Goal: Obtain resource: Obtain resource

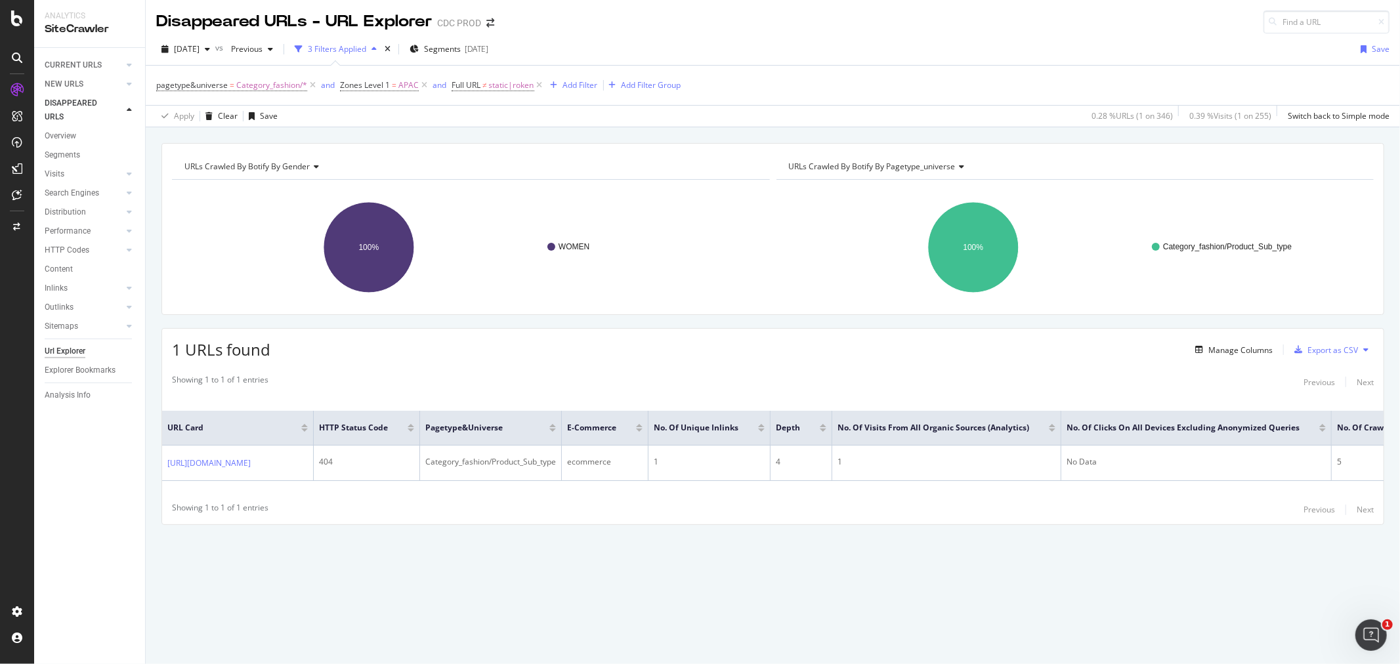
drag, startPoint x: 99, startPoint y: 68, endPoint x: 105, endPoint y: 76, distance: 10.4
click at [99, 67] on div "CURRENT URLS" at bounding box center [73, 65] width 57 height 14
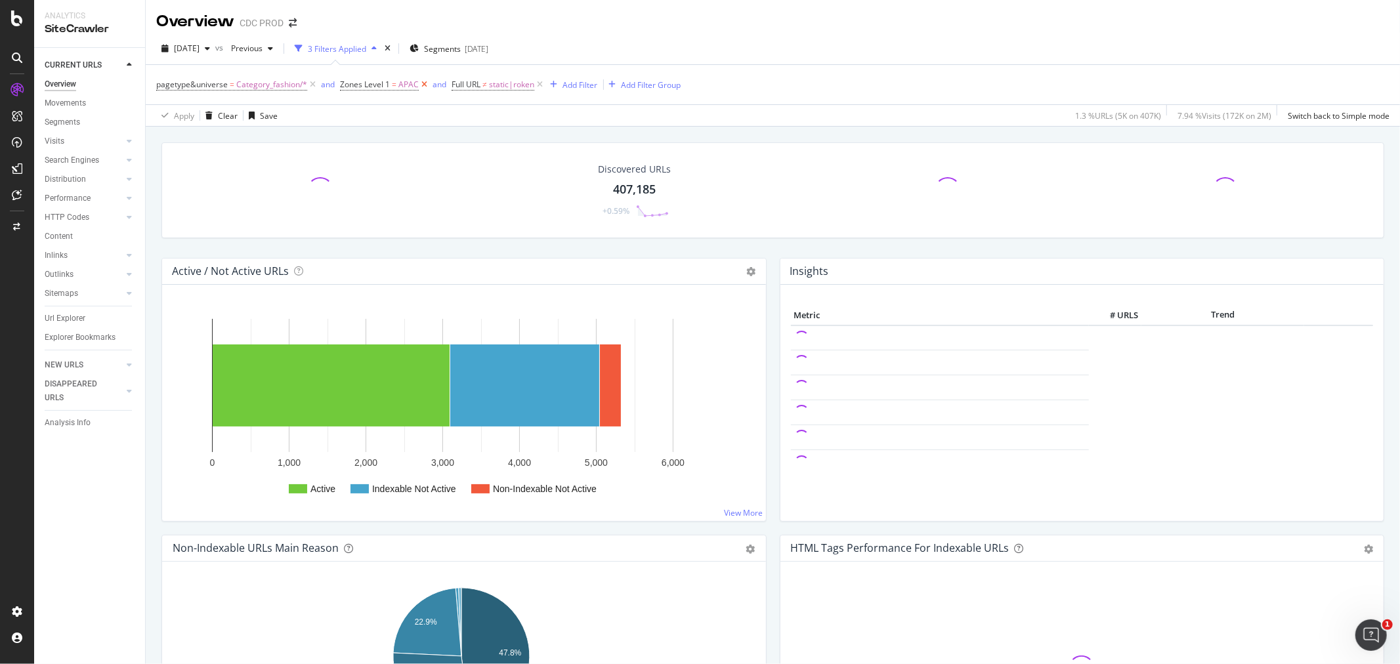
click at [420, 89] on icon at bounding box center [424, 84] width 11 height 13
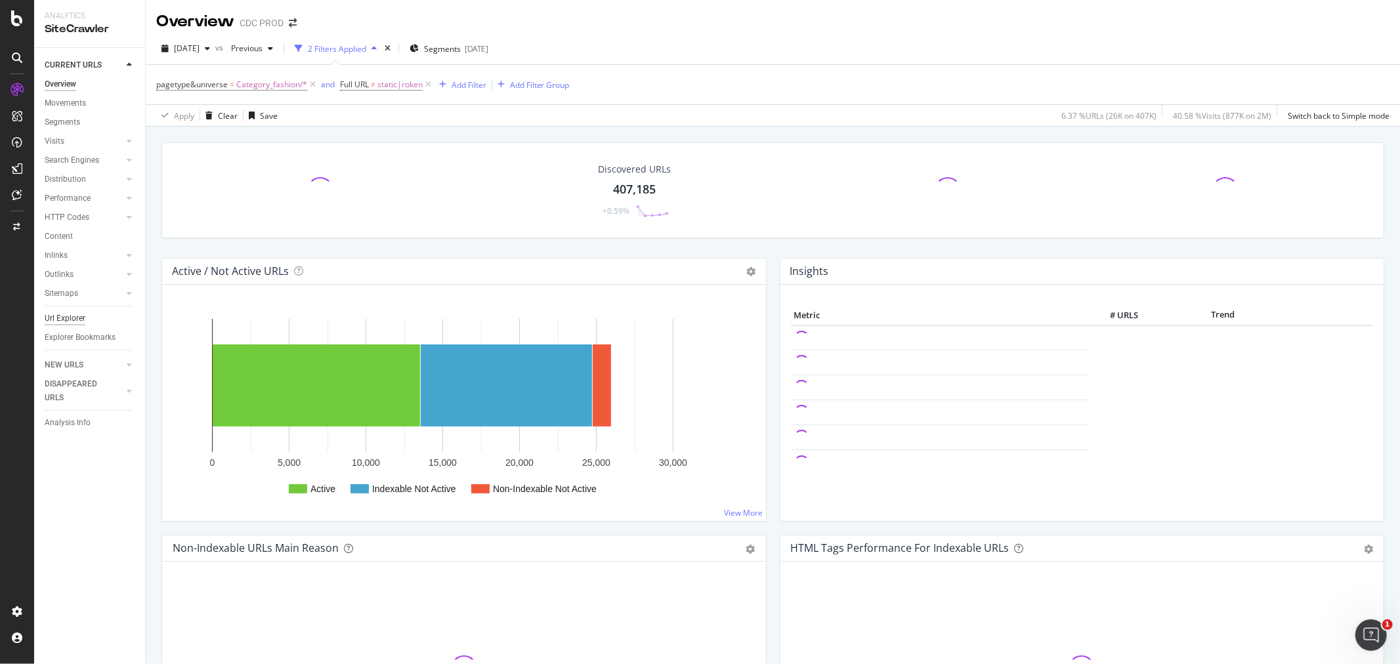
click at [77, 317] on div "Url Explorer" at bounding box center [65, 319] width 41 height 14
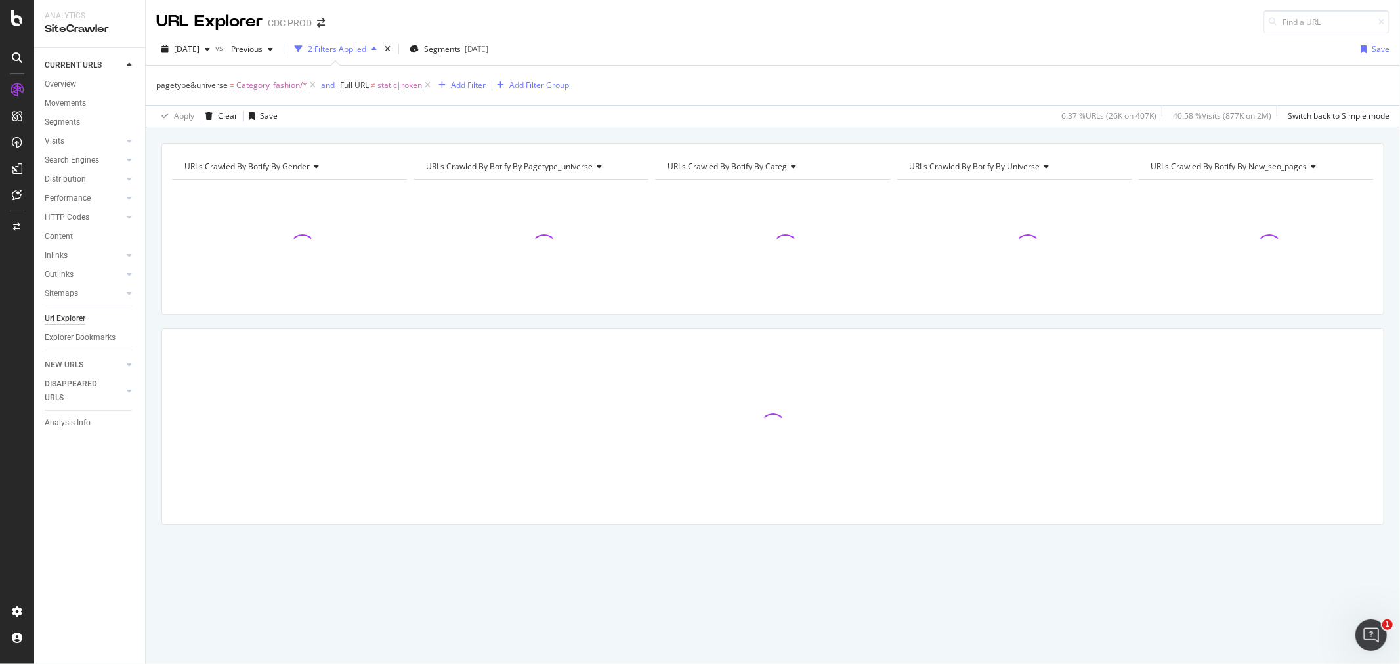
click at [457, 92] on div "Add Filter" at bounding box center [460, 85] width 53 height 14
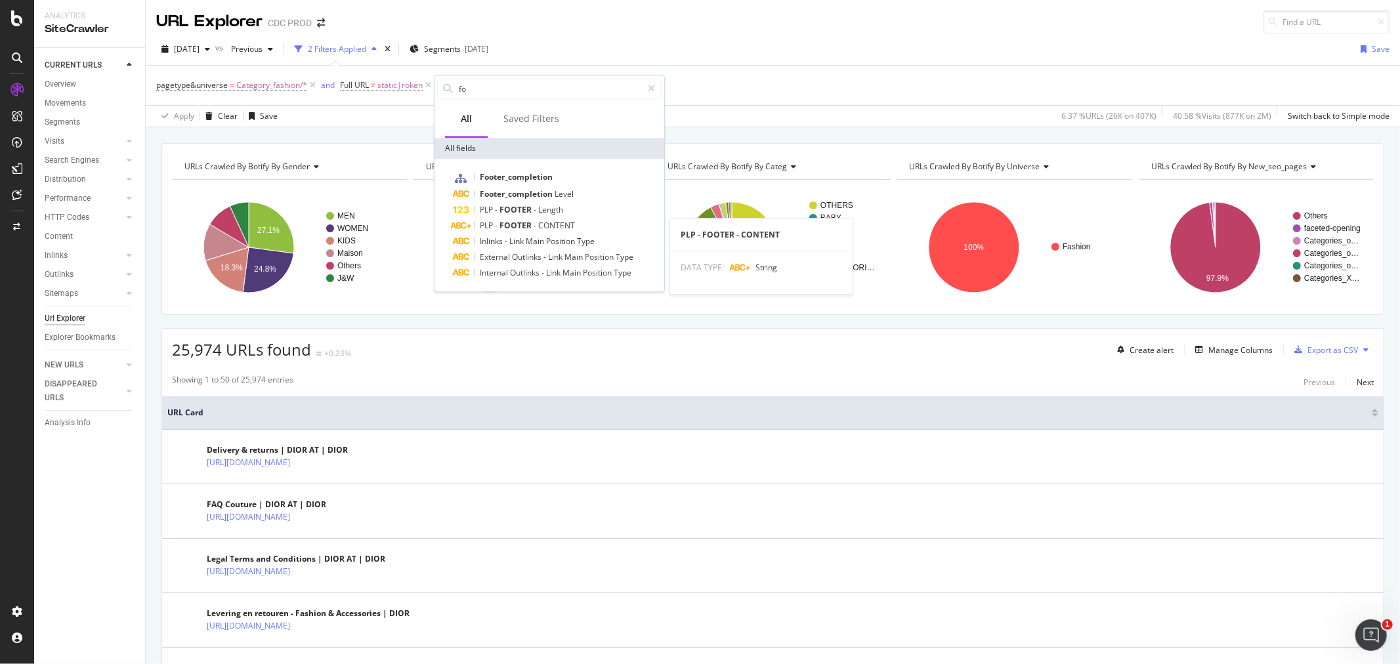
type input "f"
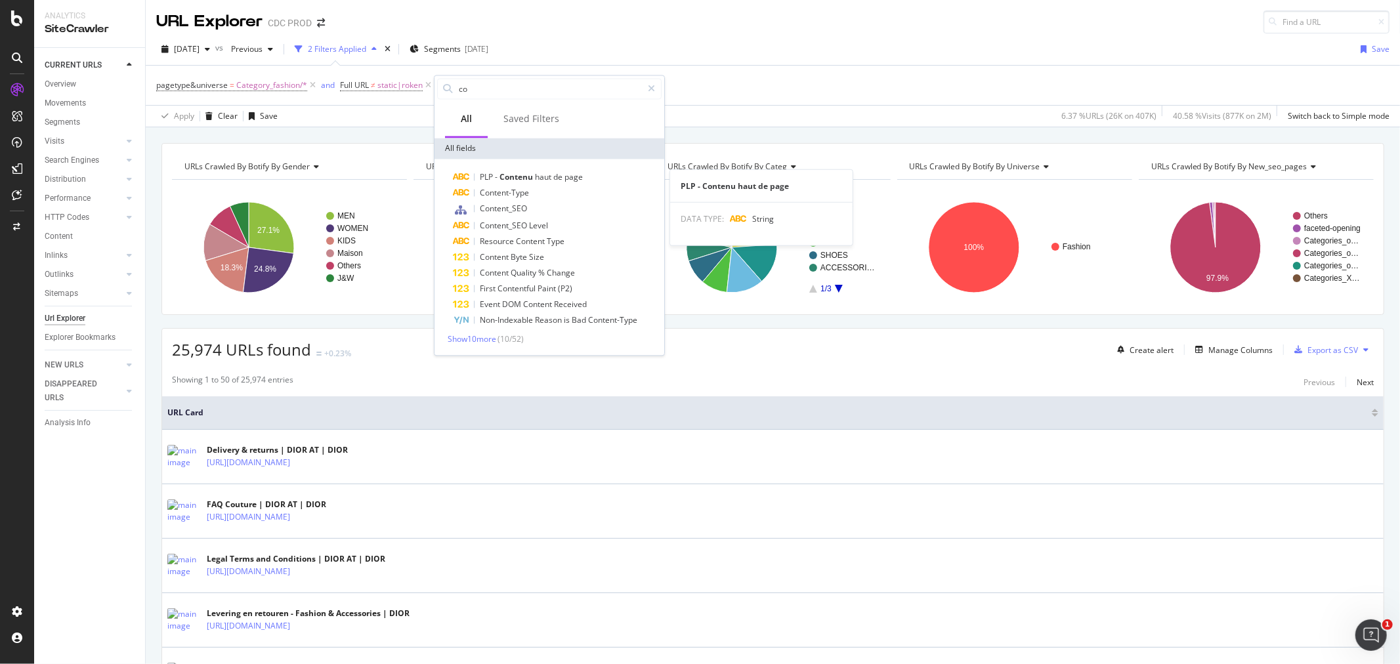
type input "c"
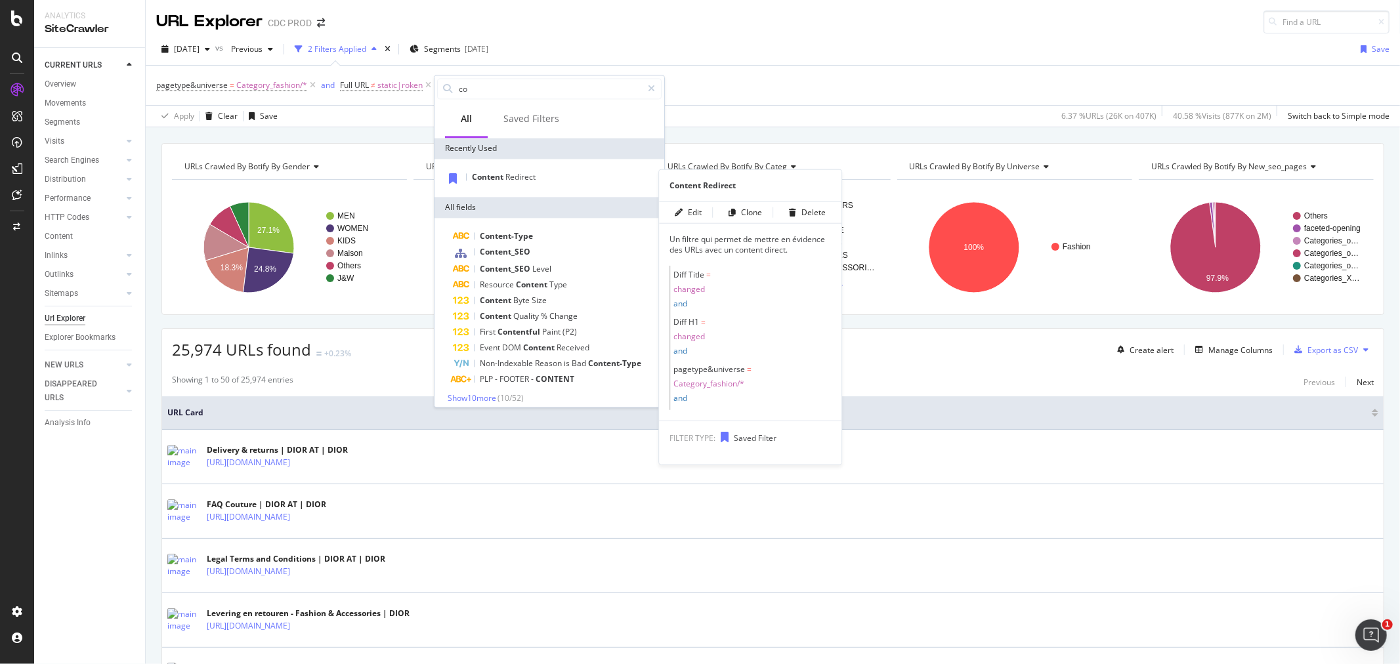
type input "c"
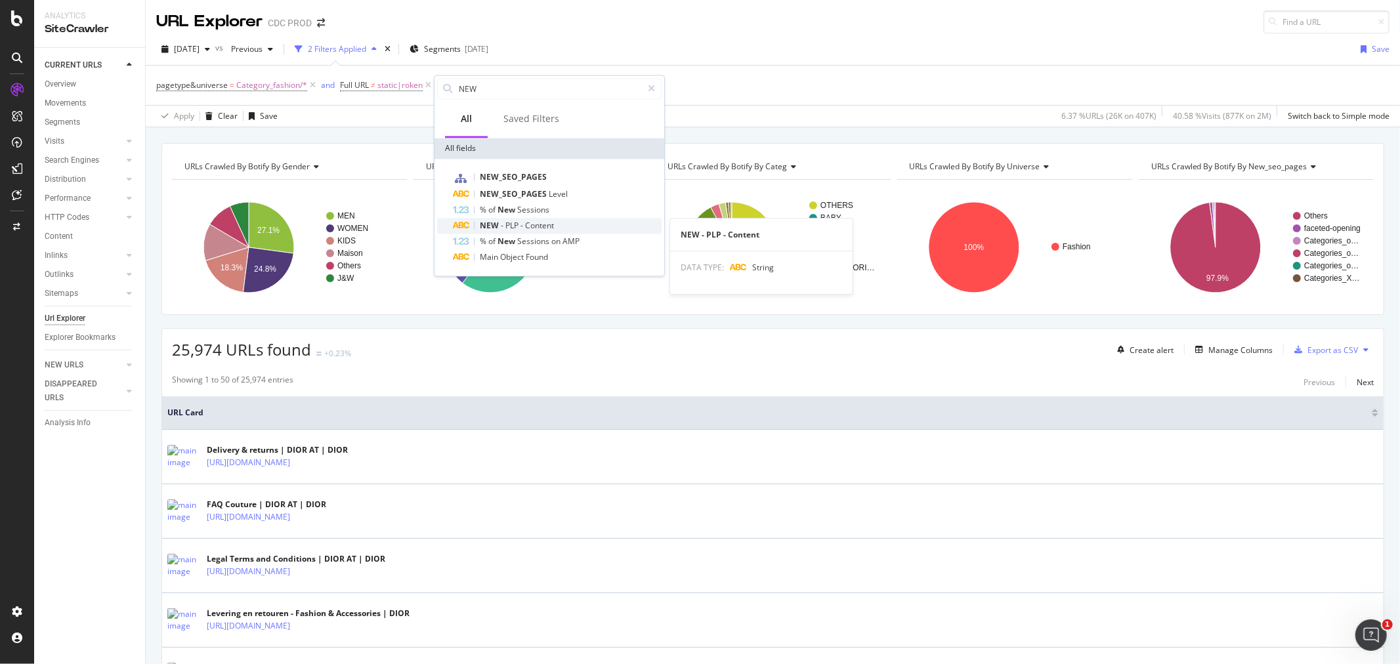
type input "NEW"
click at [540, 230] on span "Content" at bounding box center [539, 225] width 29 height 11
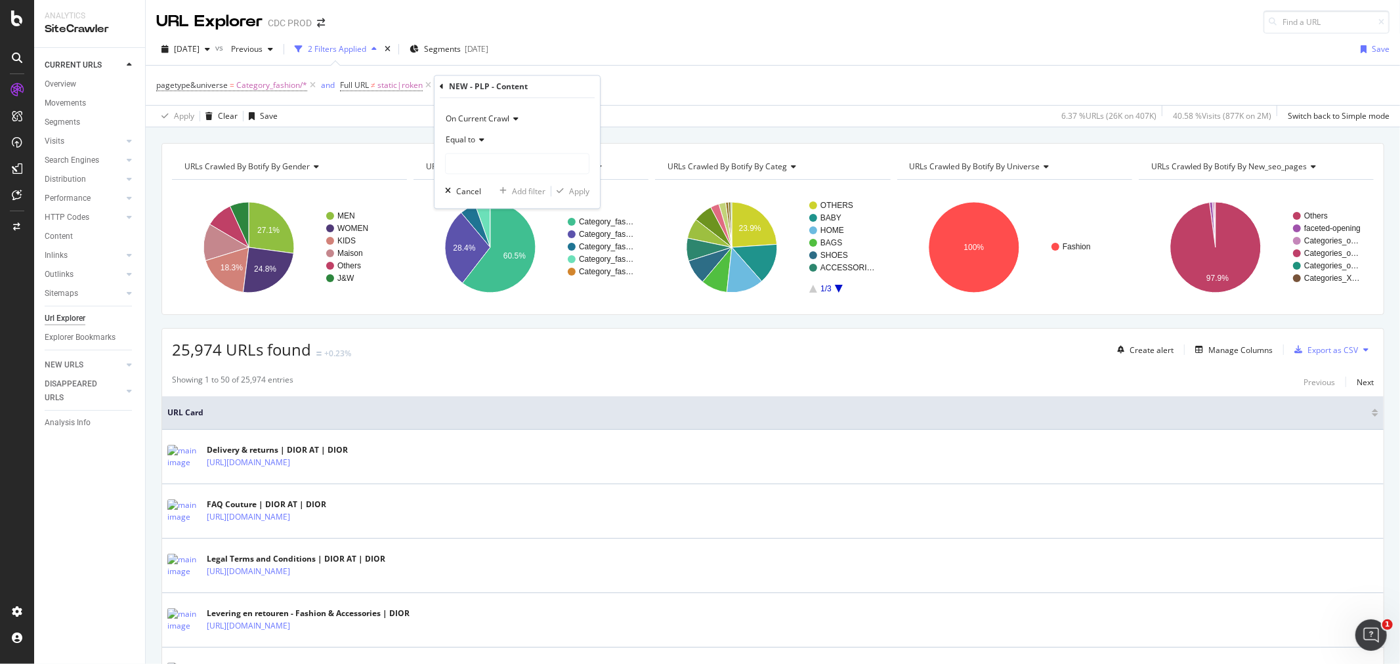
click at [466, 141] on span "Equal to" at bounding box center [461, 140] width 30 height 11
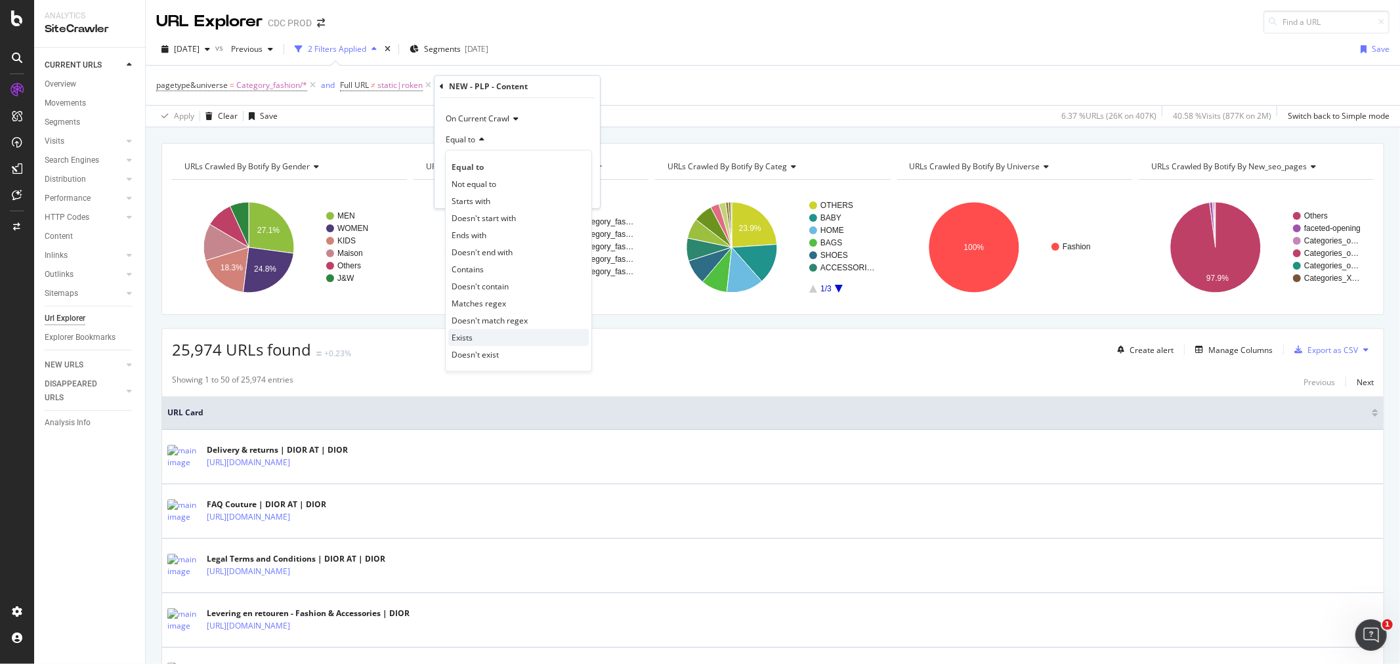
click at [484, 332] on div "Exists" at bounding box center [518, 337] width 140 height 17
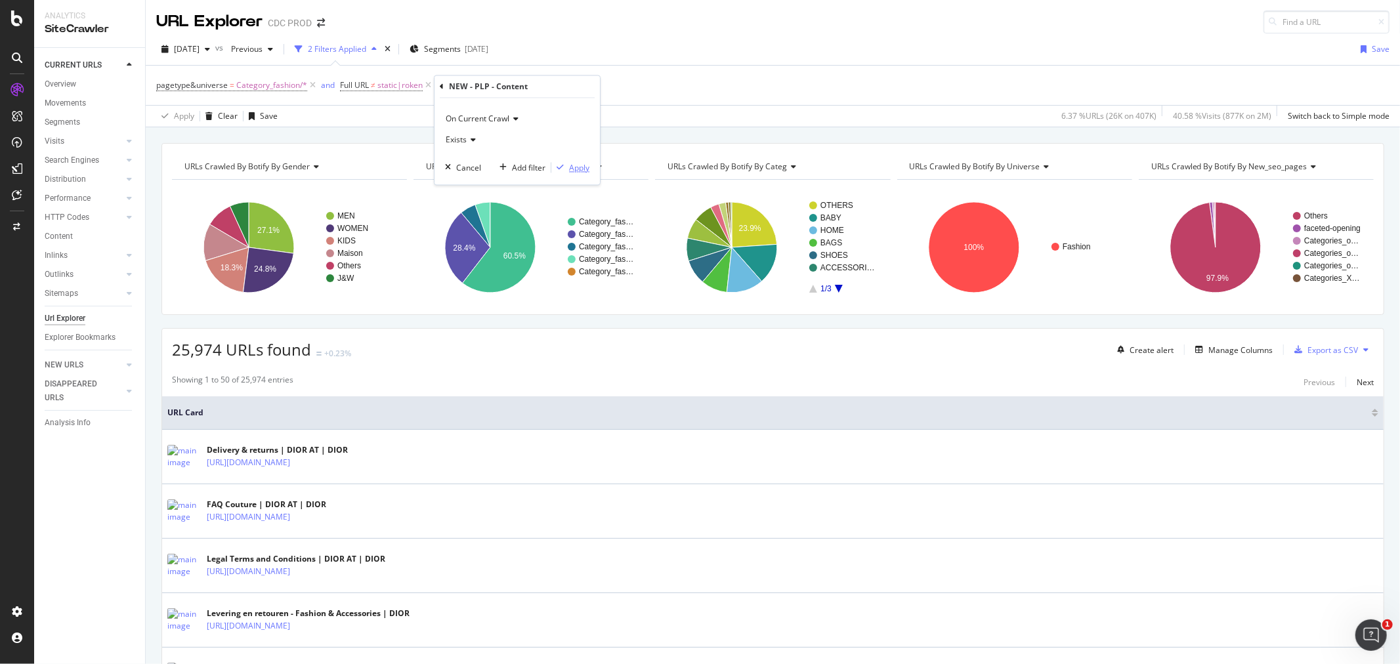
click at [573, 173] on div "Apply" at bounding box center [579, 167] width 20 height 11
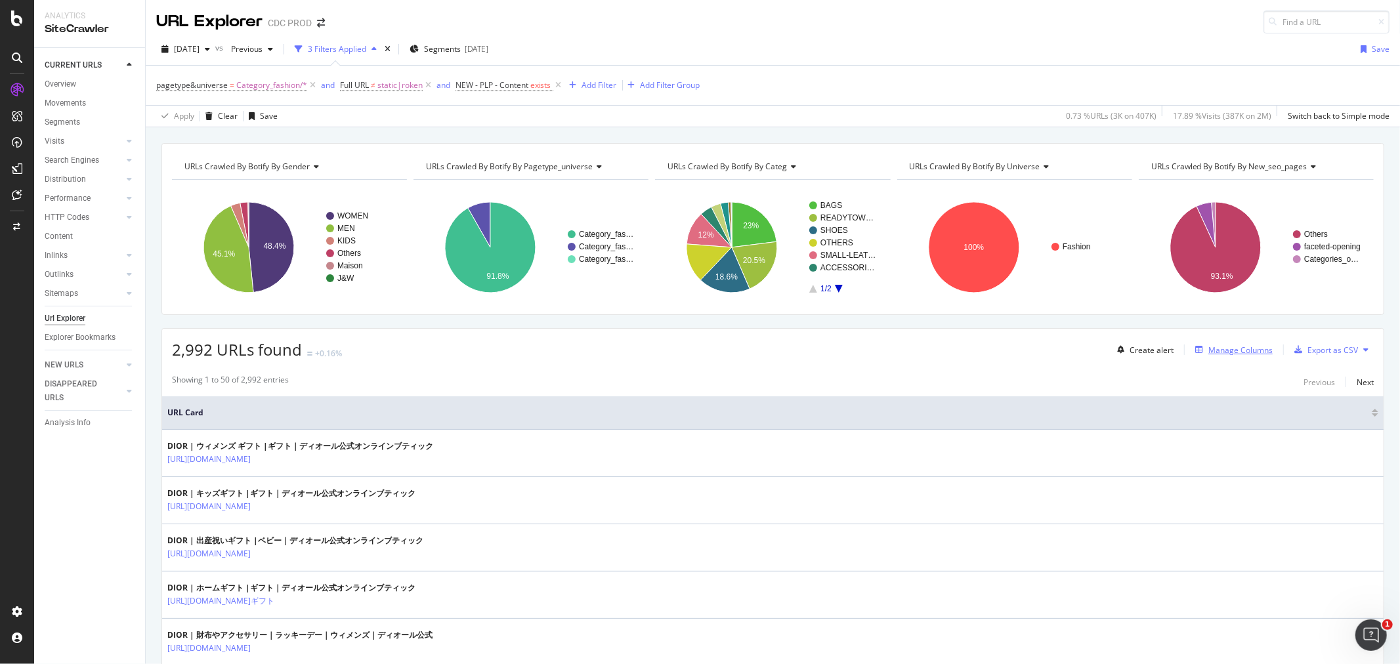
click at [1229, 352] on div "Manage Columns" at bounding box center [1240, 350] width 64 height 11
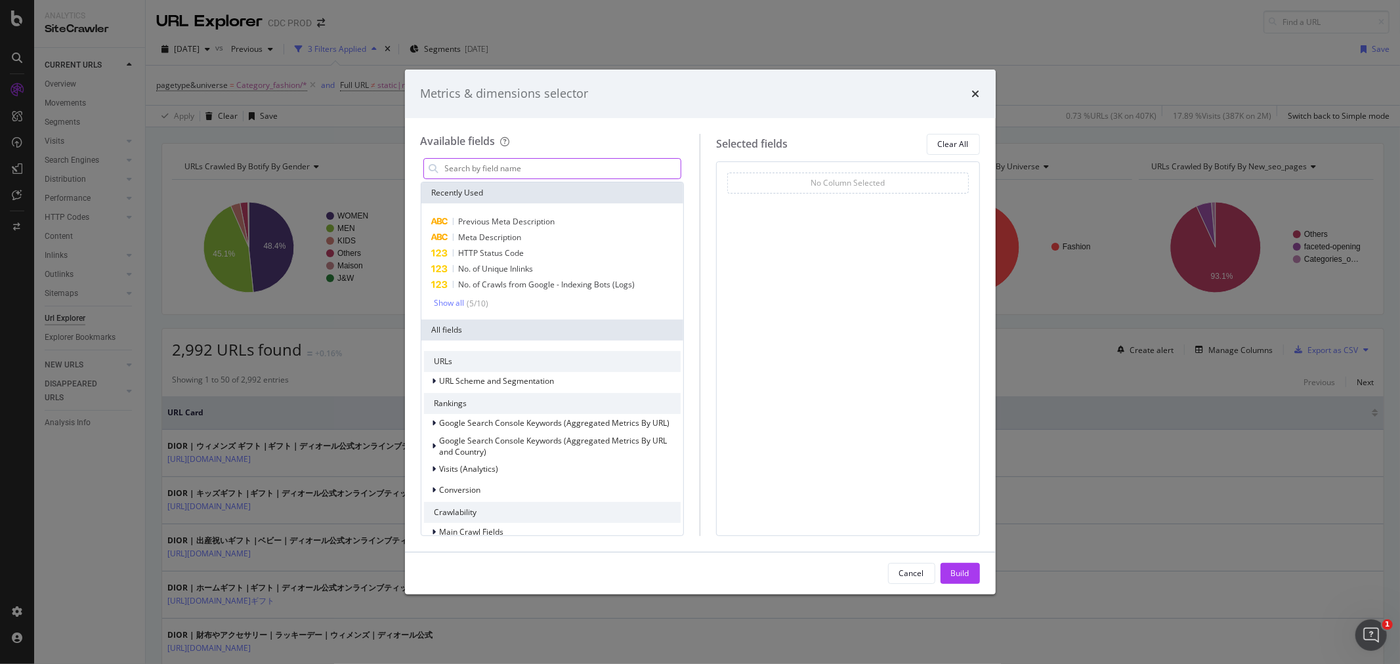
click at [513, 169] on input "modal" at bounding box center [563, 169] width 238 height 20
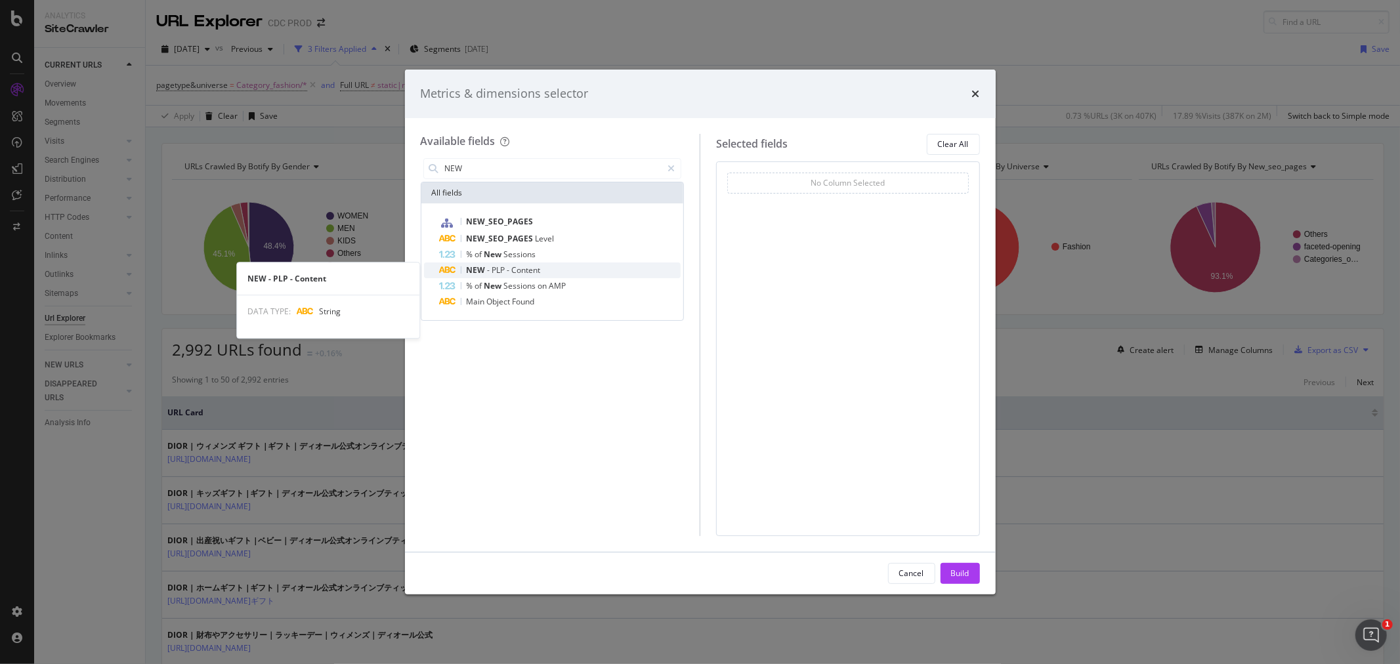
type input "NEW"
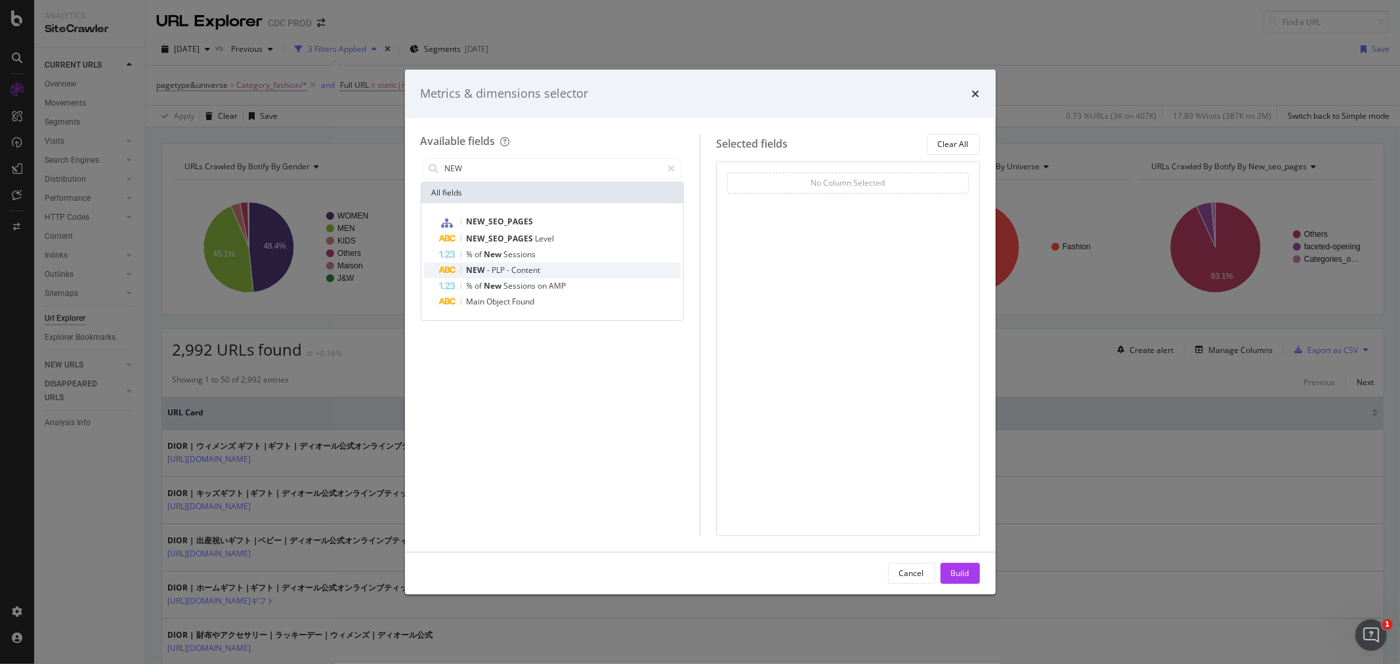
click at [490, 263] on div "NEW - PLP - Content" at bounding box center [561, 271] width 242 height 16
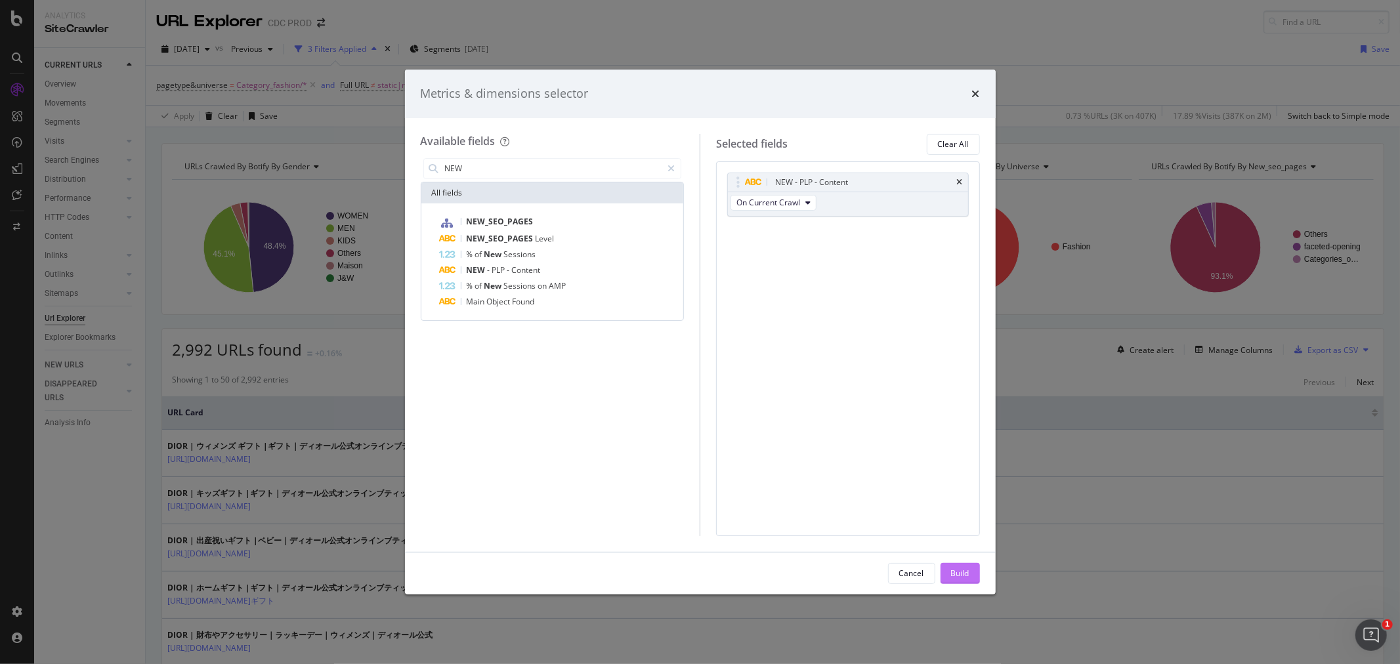
click at [953, 576] on div "Build" at bounding box center [960, 573] width 18 height 11
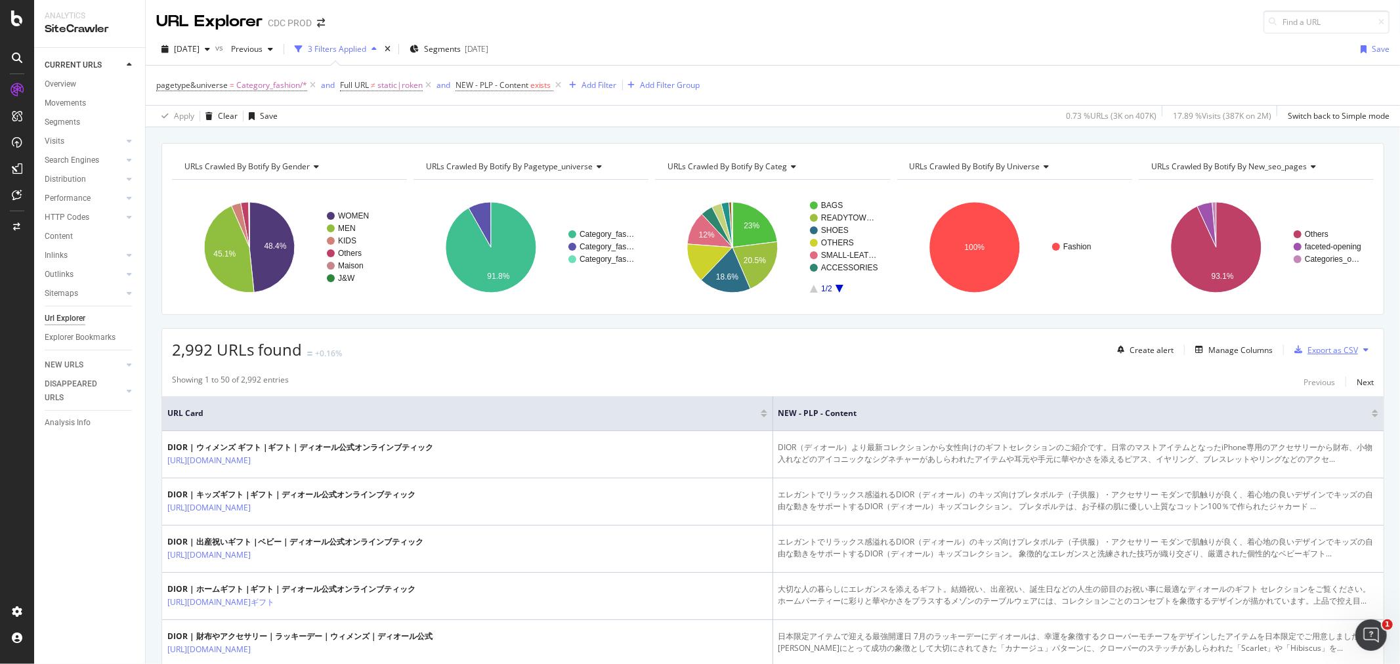
click at [1318, 352] on div "Export as CSV" at bounding box center [1332, 350] width 51 height 11
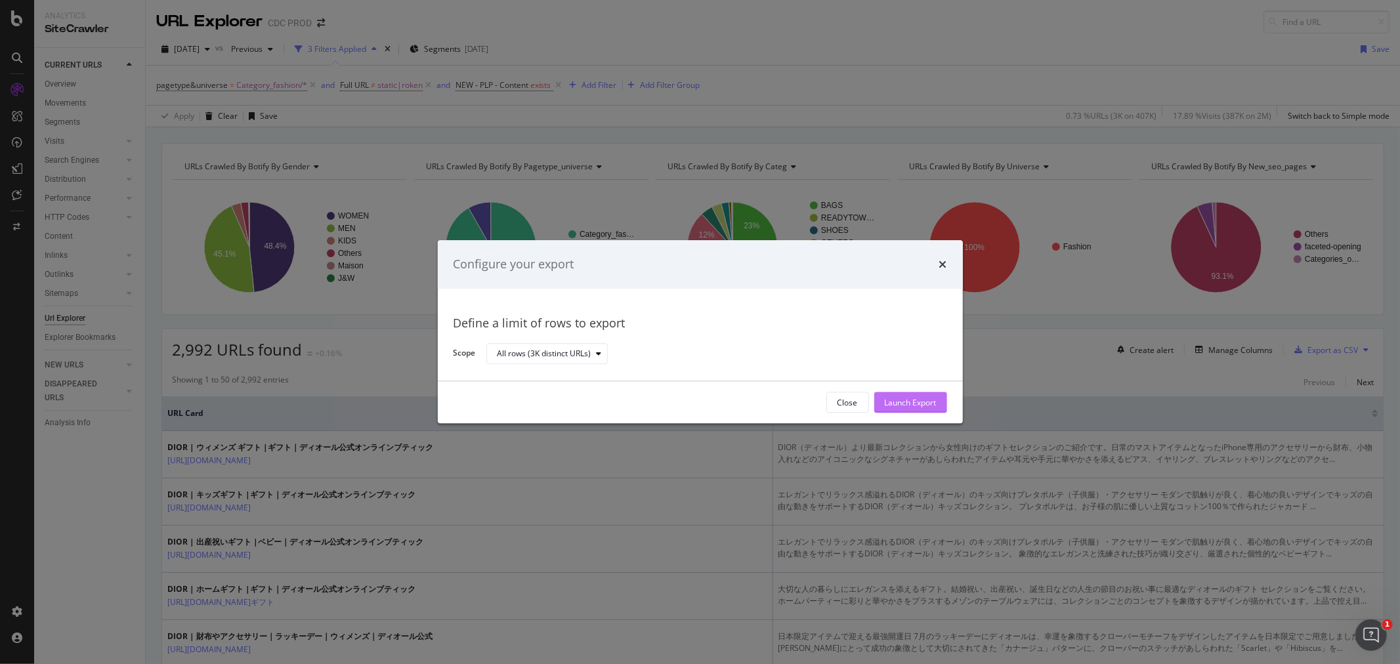
click at [907, 402] on div "Launch Export" at bounding box center [911, 402] width 52 height 11
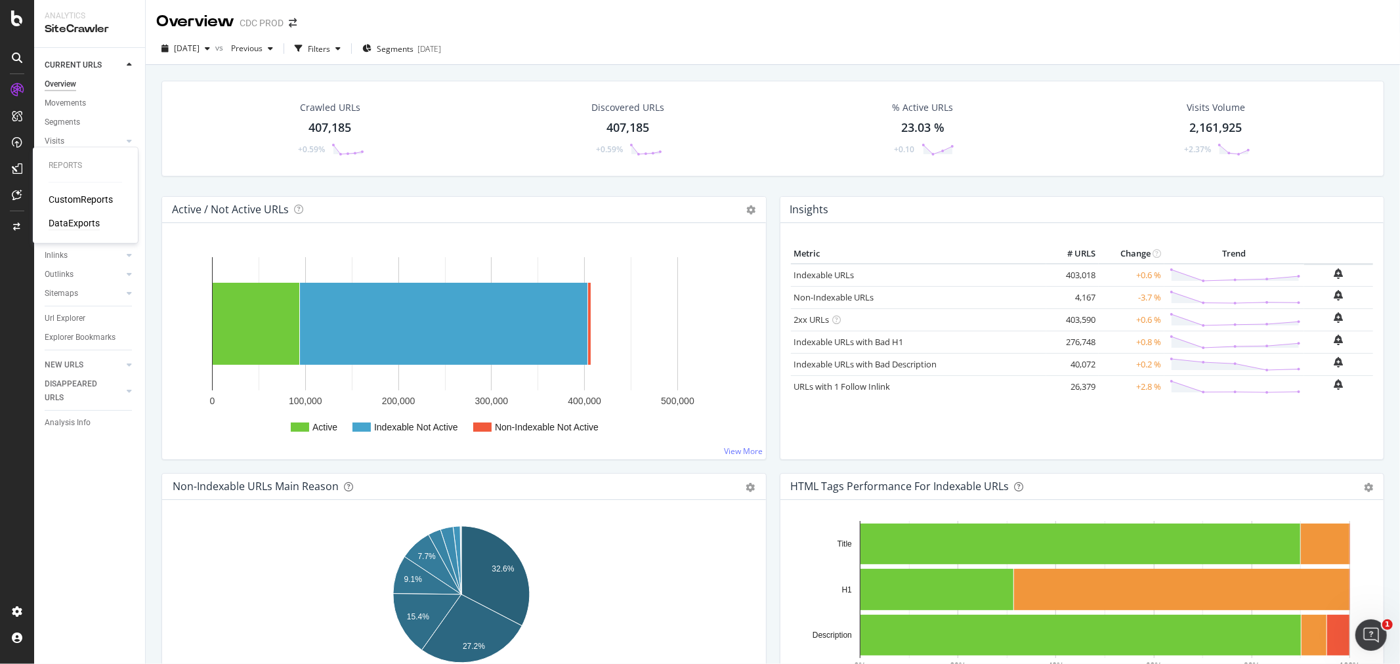
click at [83, 222] on div "DataExports" at bounding box center [74, 223] width 51 height 13
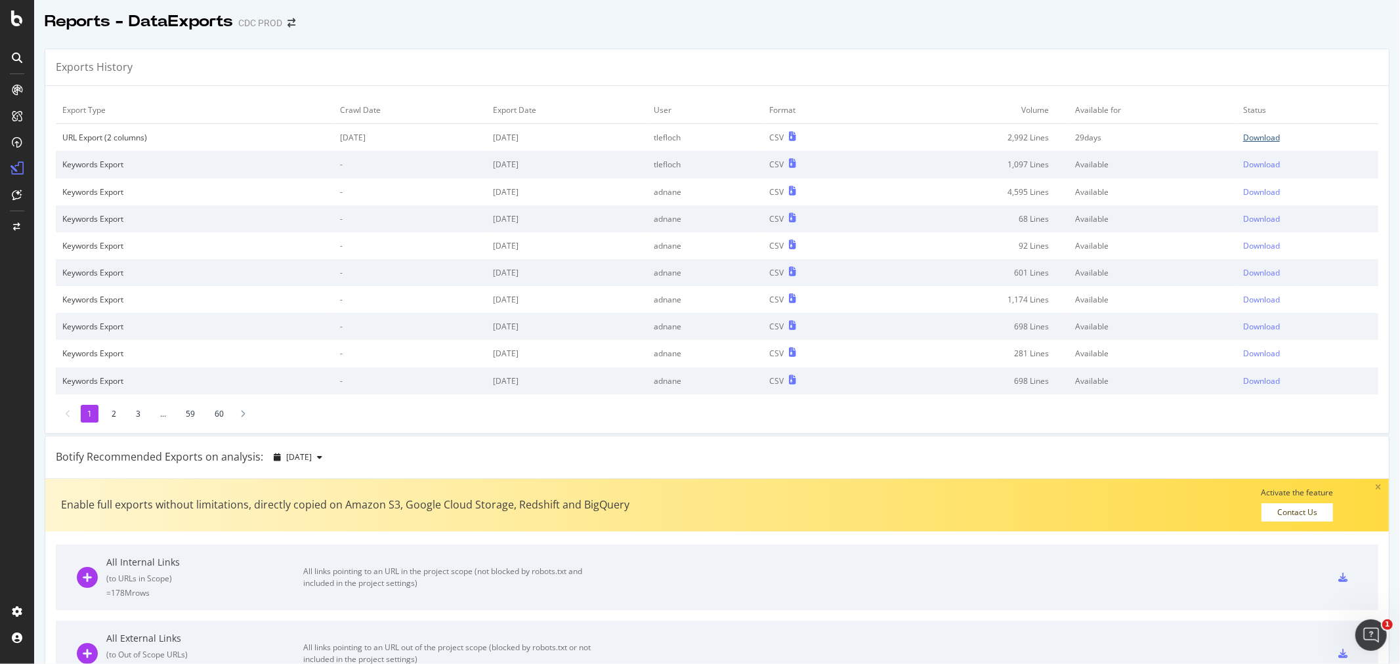
click at [1256, 134] on div "Download" at bounding box center [1261, 137] width 37 height 11
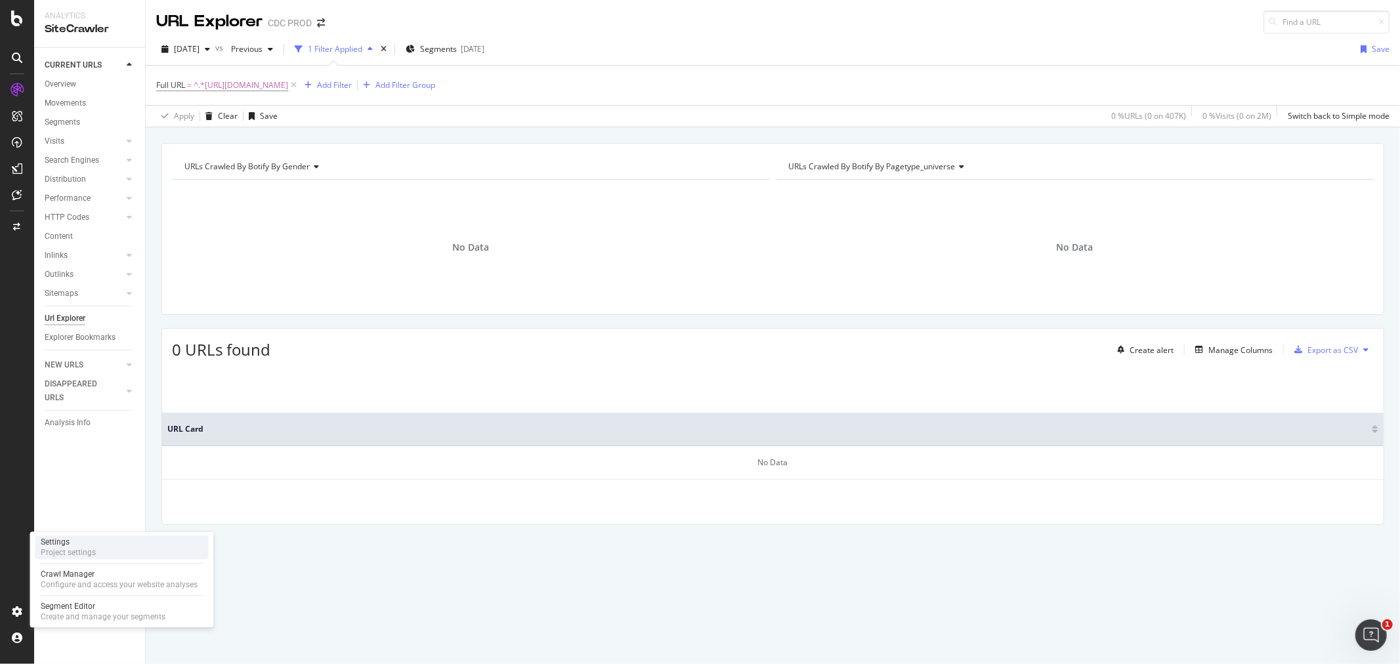
click at [77, 550] on div "Project settings" at bounding box center [68, 552] width 55 height 11
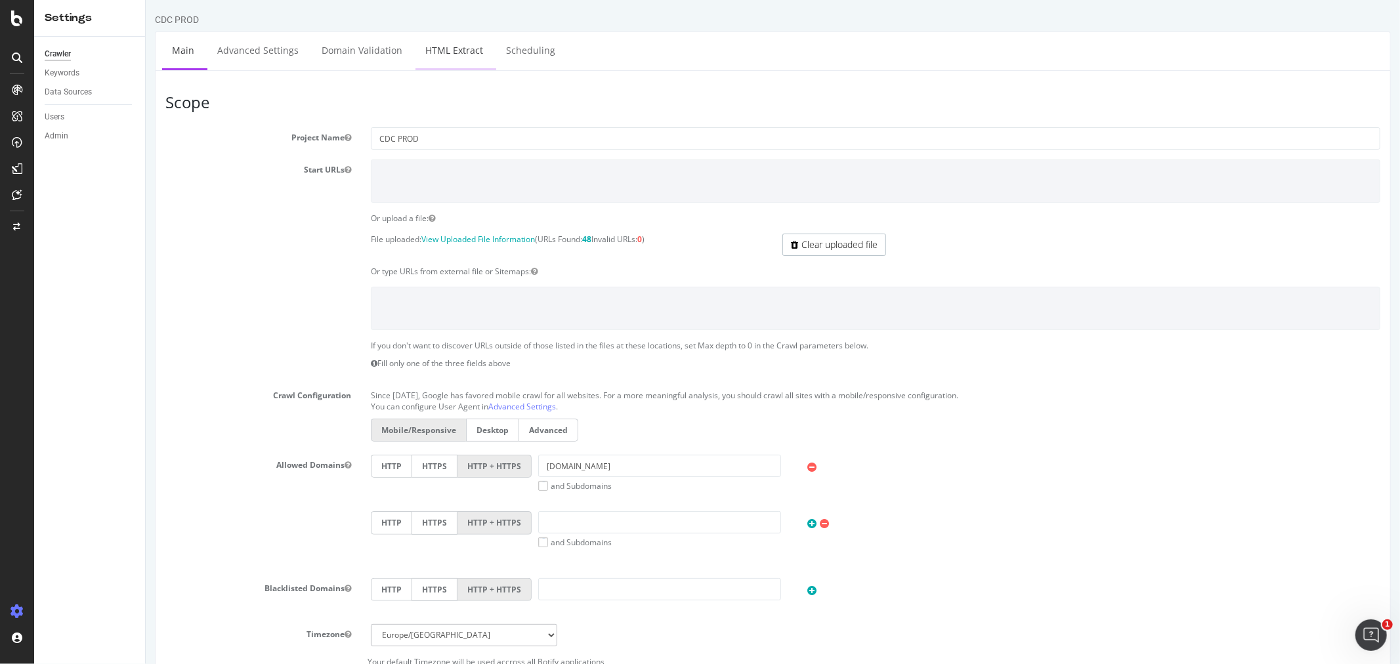
click at [436, 47] on link "HTML Extract" at bounding box center [453, 50] width 77 height 36
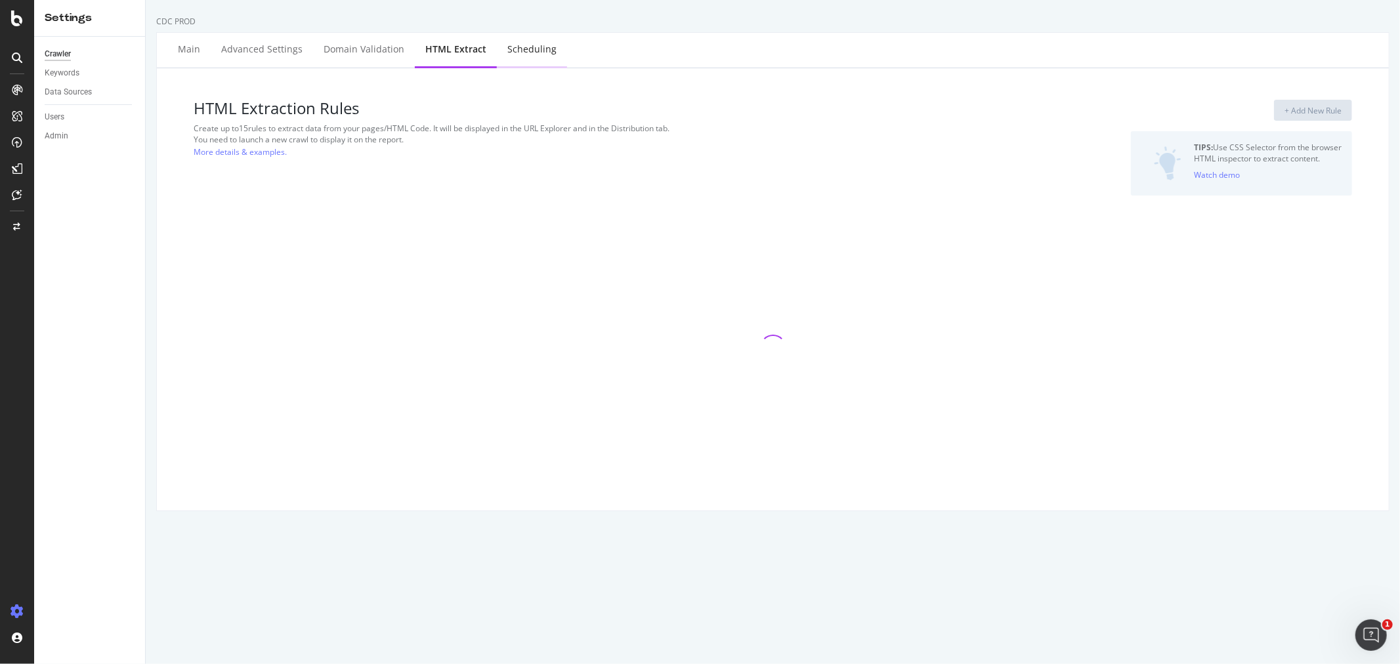
select select "exist"
select select "html.length"
select select "i"
select select "list"
select select "exist"
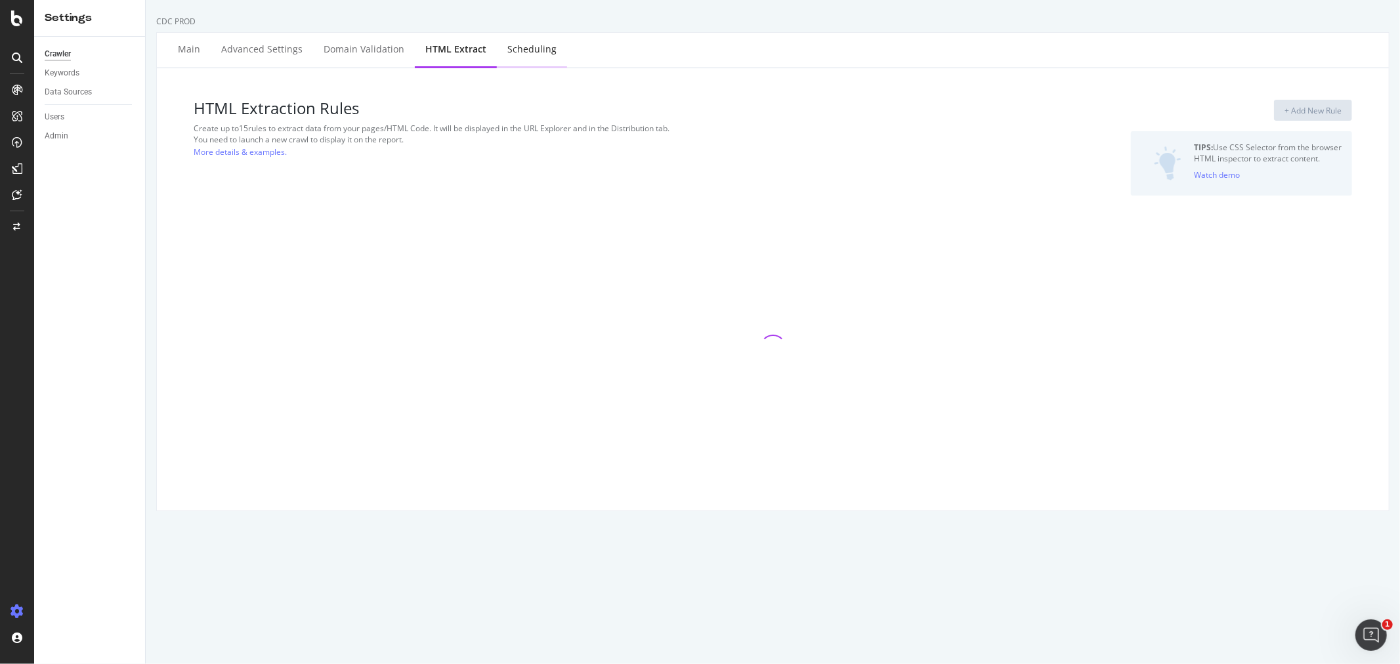
select select "list"
select select "html.length"
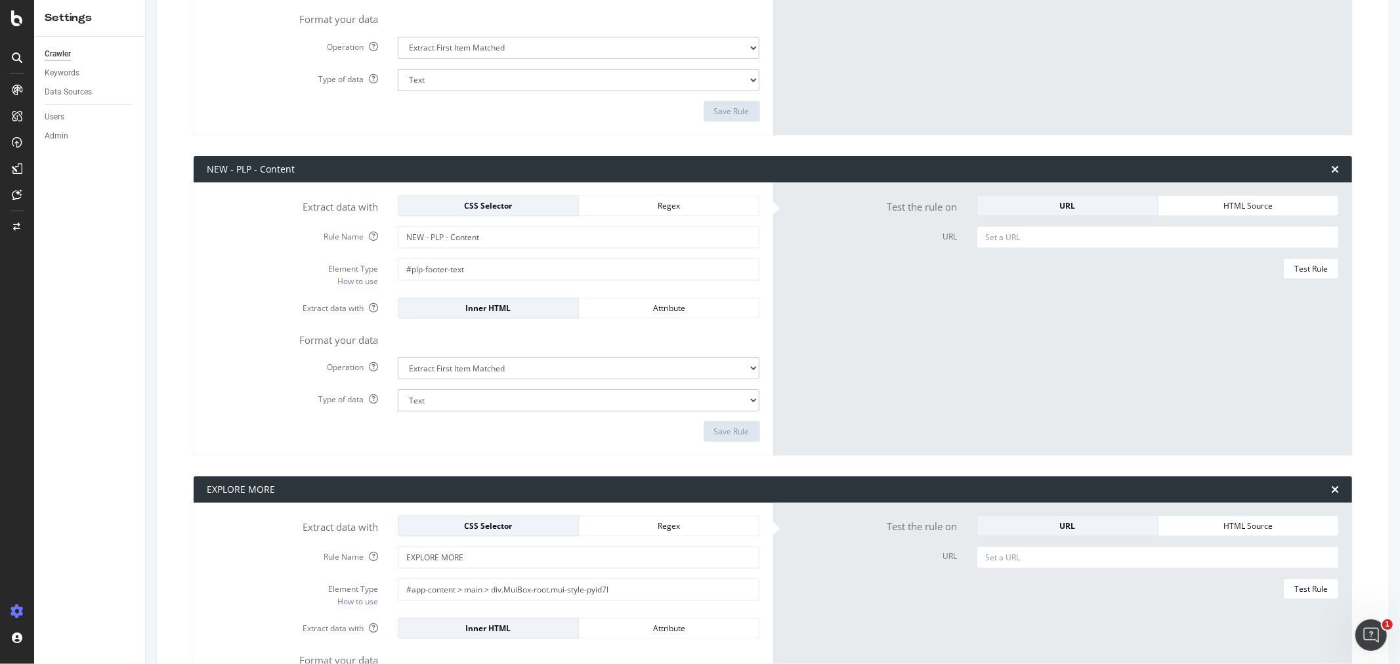
scroll to position [1750, 0]
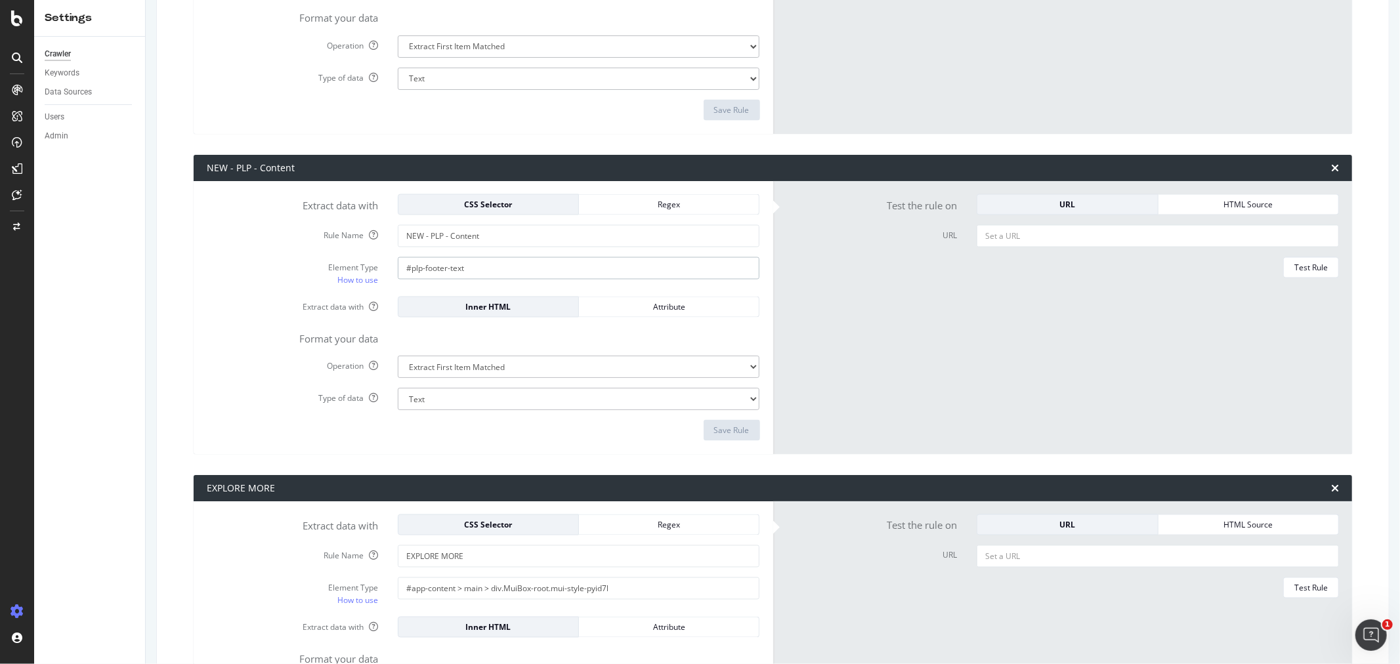
click at [478, 268] on input "#plp-footer-text" at bounding box center [579, 268] width 362 height 22
click at [478, 267] on input "#plp-footer-text" at bounding box center [579, 268] width 362 height 22
click at [470, 234] on input "NEW - PLP - Content" at bounding box center [579, 236] width 362 height 22
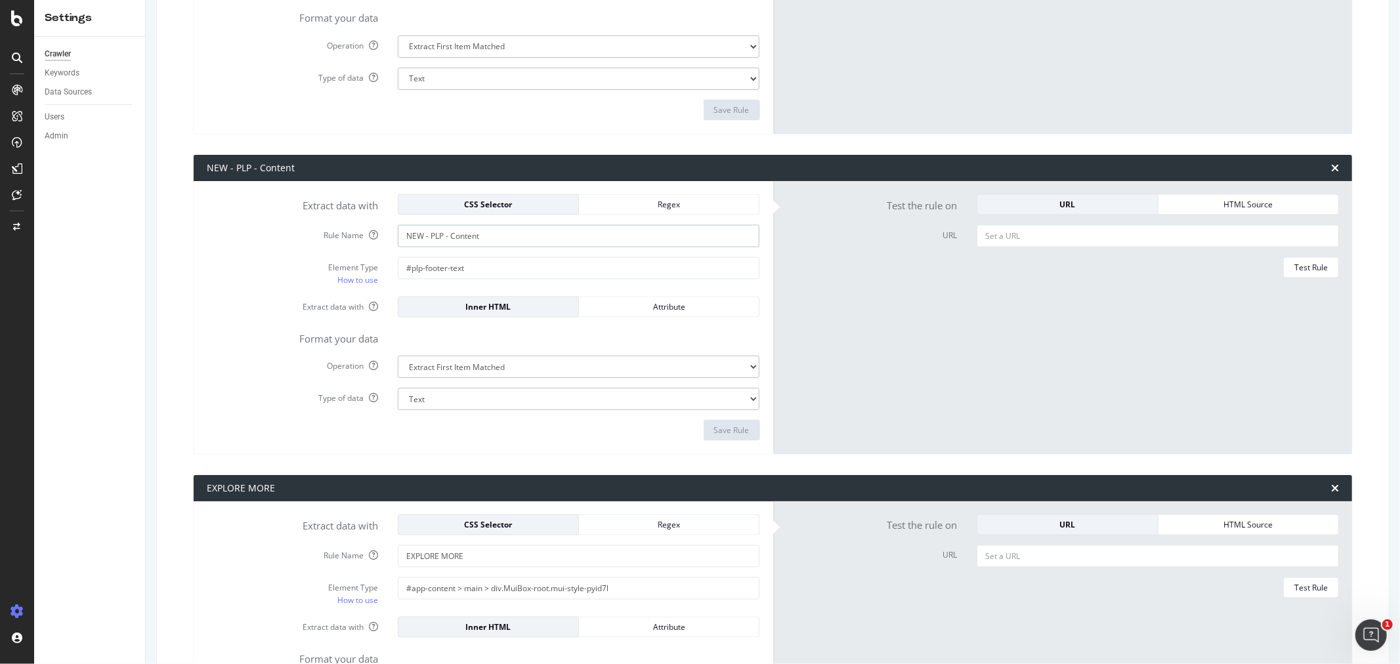
click at [470, 234] on input "NEW - PLP - Content" at bounding box center [579, 236] width 362 height 22
